Goal: Information Seeking & Learning: Understand process/instructions

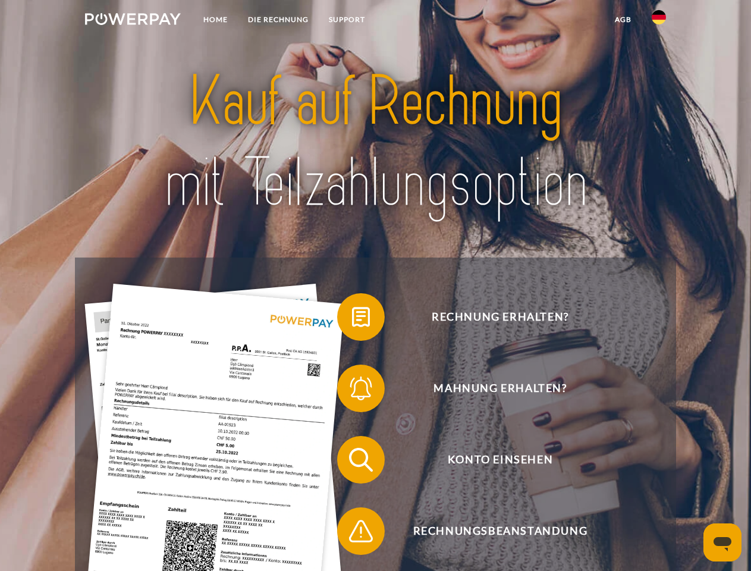
click at [133, 21] on img at bounding box center [133, 19] width 96 height 12
click at [659, 21] on img at bounding box center [659, 17] width 14 height 14
click at [623, 20] on link "agb" at bounding box center [623, 19] width 37 height 21
click at [352, 319] on span at bounding box center [342, 316] width 59 height 59
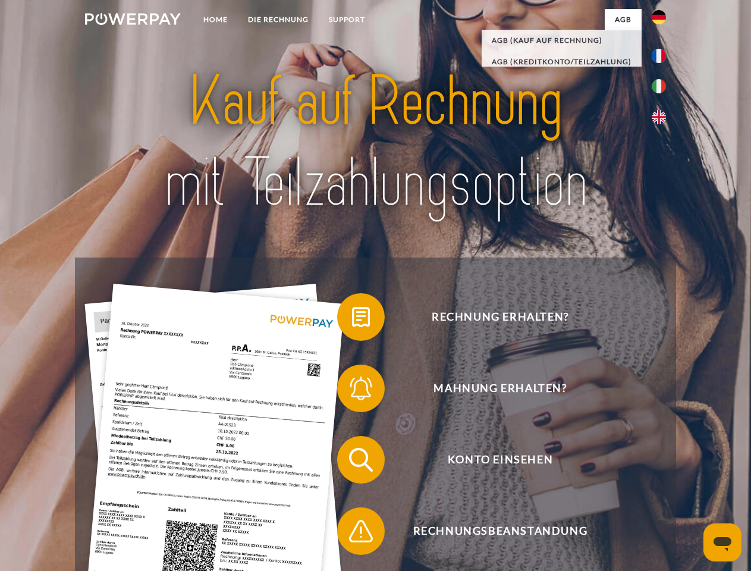
click at [352, 391] on span at bounding box center [342, 388] width 59 height 59
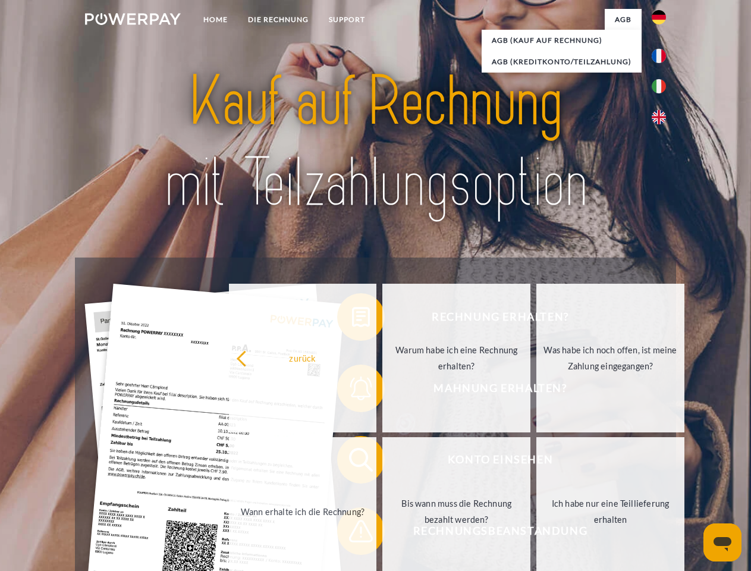
click at [382, 462] on link "Bis wann muss die Rechnung bezahlt werden?" at bounding box center [456, 511] width 148 height 149
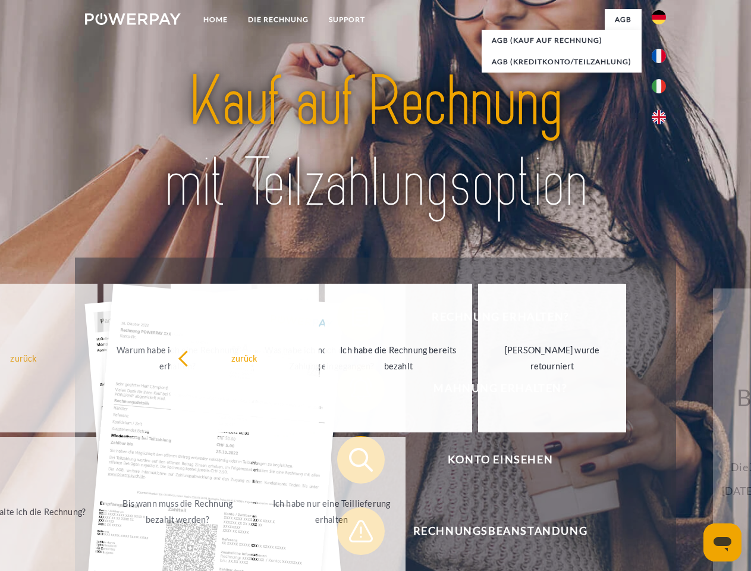
click at [352, 533] on span at bounding box center [342, 530] width 59 height 59
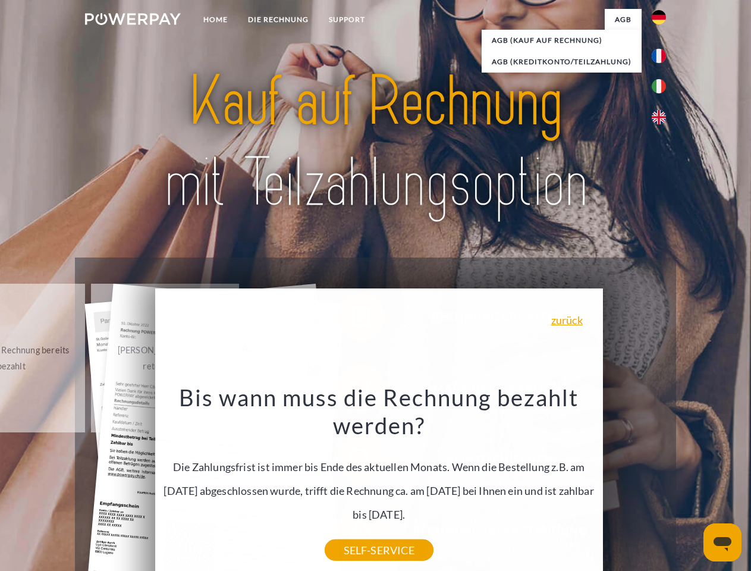
click at [723, 542] on icon "Messaging-Fenster öffnen" at bounding box center [723, 544] width 18 height 14
